Goal: Task Accomplishment & Management: Use online tool/utility

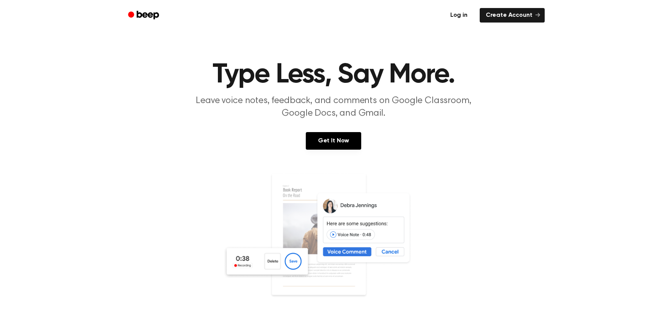
click at [463, 17] on link "Log in" at bounding box center [459, 16] width 33 height 18
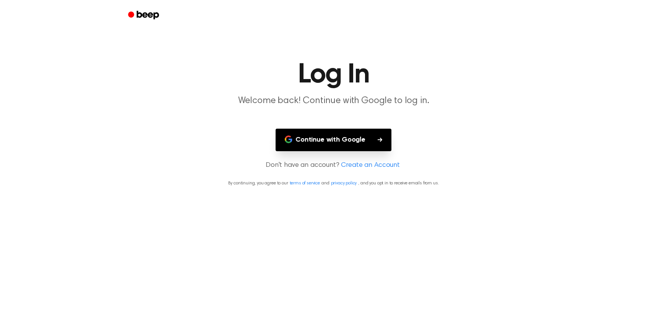
click at [322, 140] on button "Continue with Google" at bounding box center [334, 140] width 116 height 23
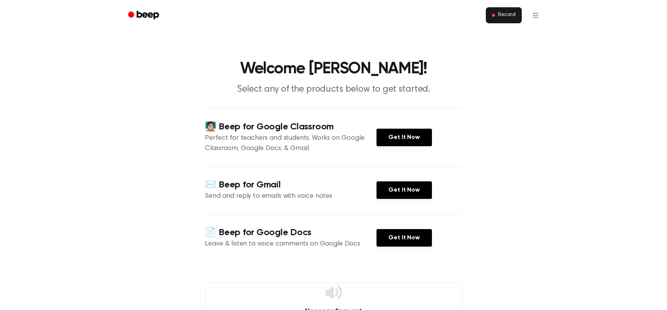
click at [499, 15] on span "Record" at bounding box center [506, 15] width 17 height 7
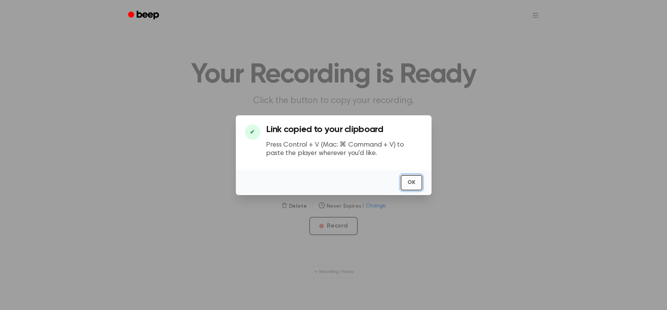
click at [411, 179] on button "OK" at bounding box center [412, 183] width 22 height 16
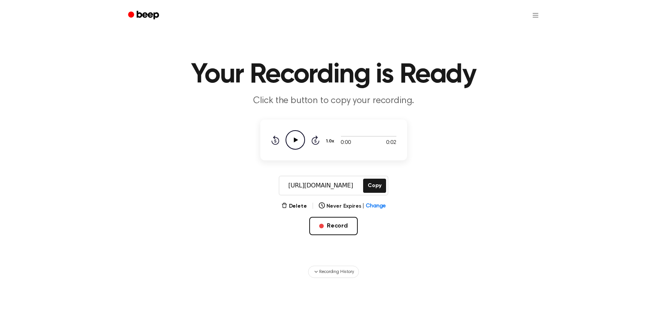
click at [291, 132] on icon "Play Audio" at bounding box center [296, 140] width 20 height 20
click at [346, 224] on button "Record" at bounding box center [333, 226] width 49 height 18
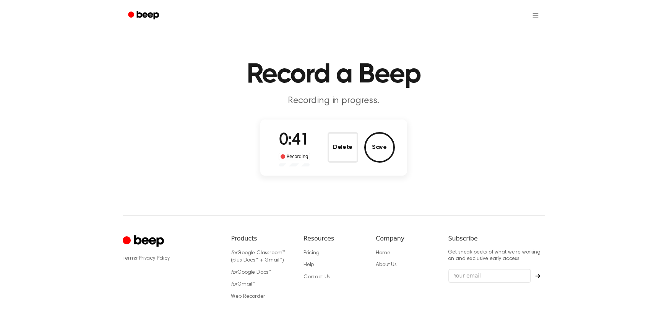
click at [291, 68] on h1 "Record a Beep" at bounding box center [334, 75] width 392 height 28
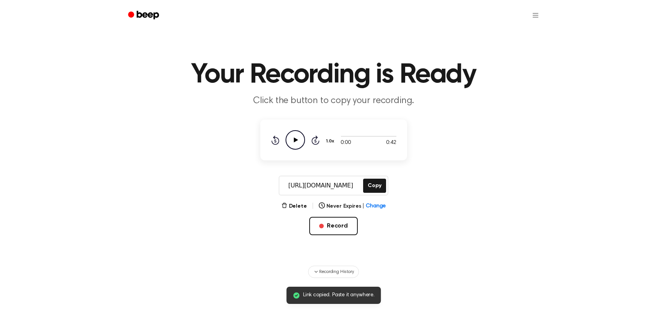
click at [298, 140] on icon "Play Audio" at bounding box center [296, 140] width 20 height 20
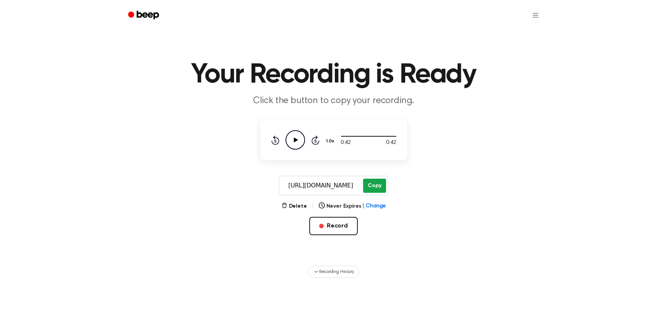
click at [379, 193] on div "[URL][DOMAIN_NAME] Copy" at bounding box center [333, 186] width 109 height 20
click at [384, 184] on button "Copy" at bounding box center [374, 186] width 23 height 14
